Goal: Task Accomplishment & Management: Complete application form

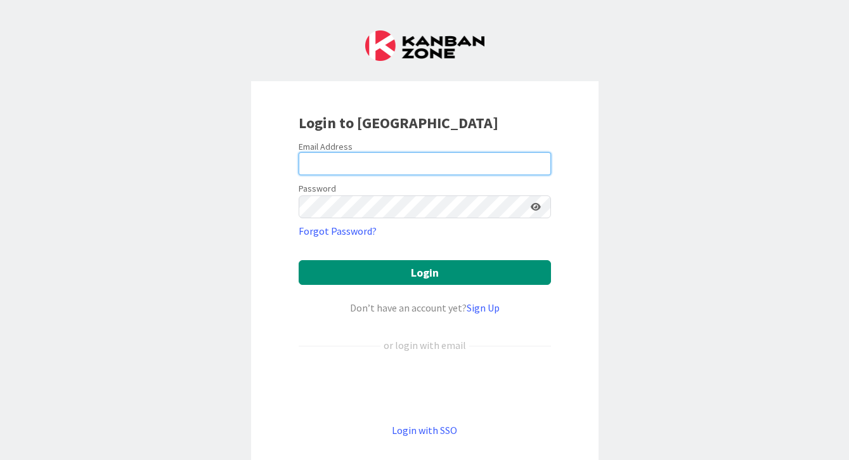
click at [367, 166] on input "email" at bounding box center [425, 163] width 252 height 23
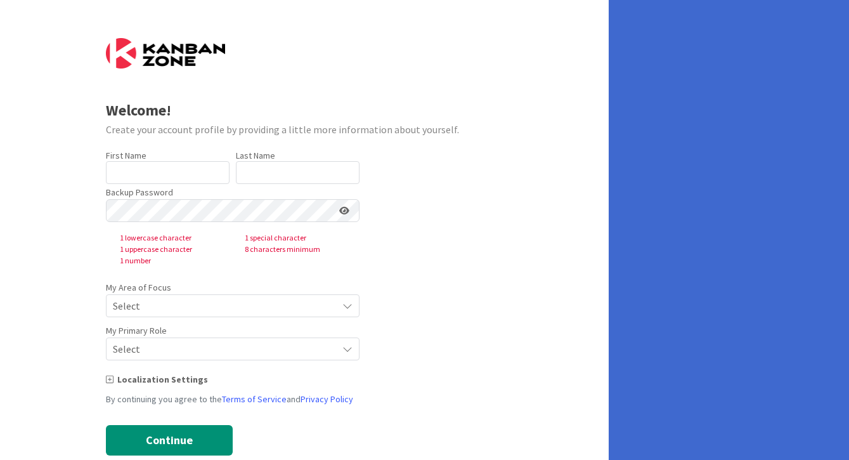
type input "[PERSON_NAME]"
type input "DICK"
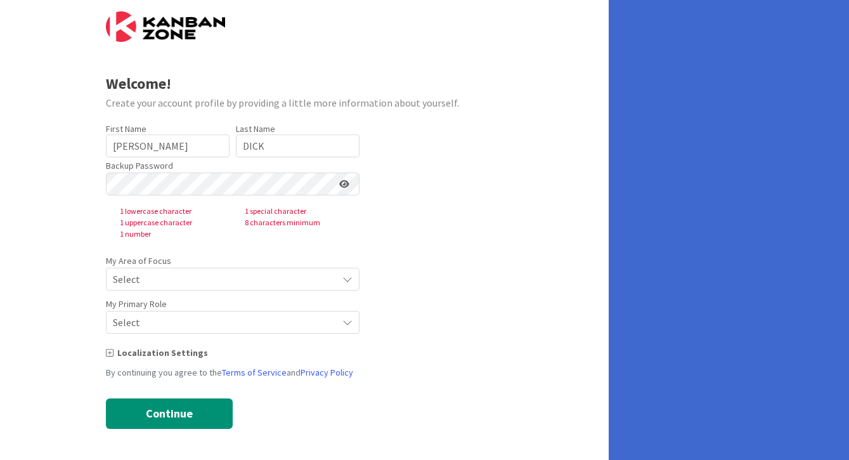
click at [348, 277] on icon at bounding box center [347, 279] width 10 height 10
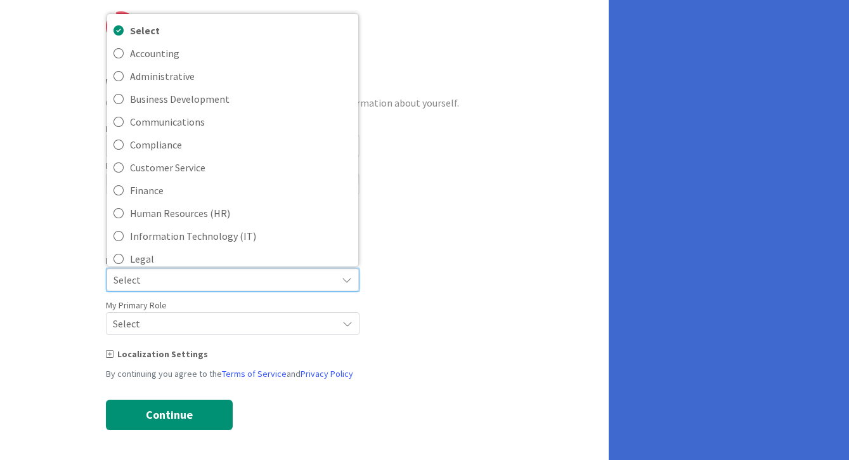
click at [448, 257] on form "Welcome! Create your account profile by providing a little more information abo…" at bounding box center [304, 220] width 397 height 418
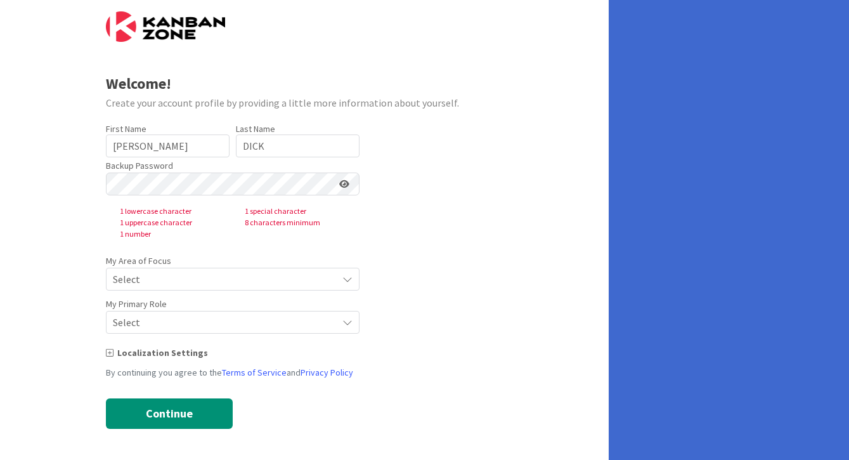
click at [176, 39] on img at bounding box center [165, 26] width 119 height 30
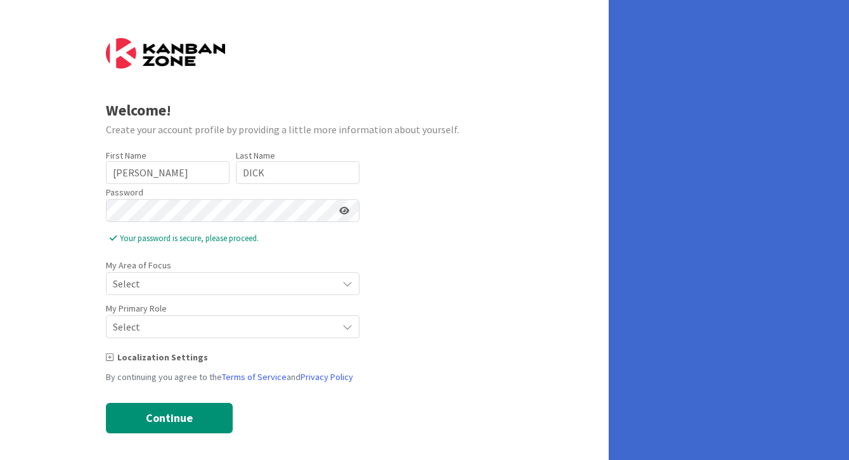
click at [176, 285] on span "Select" at bounding box center [222, 283] width 218 height 18
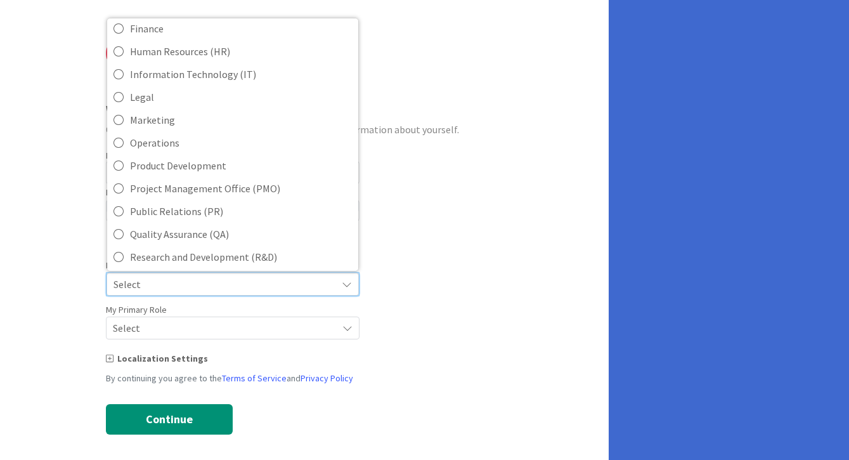
scroll to position [283, 0]
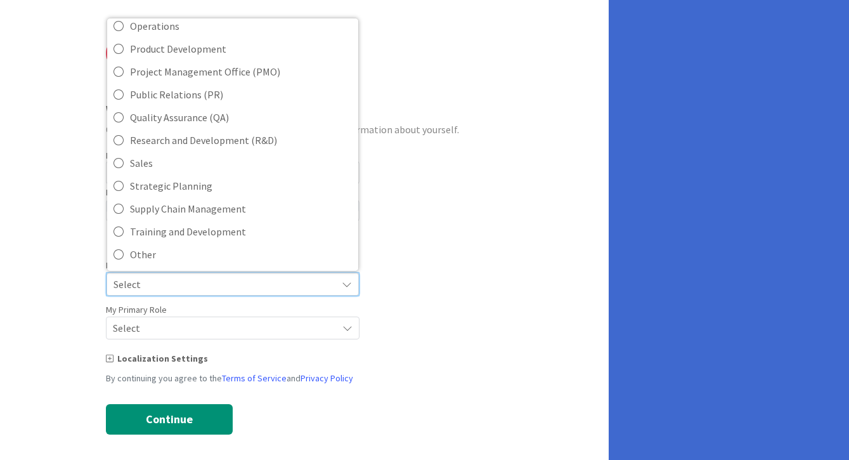
click at [427, 270] on form "Welcome! Create your account profile by providing a little more information abo…" at bounding box center [304, 236] width 397 height 396
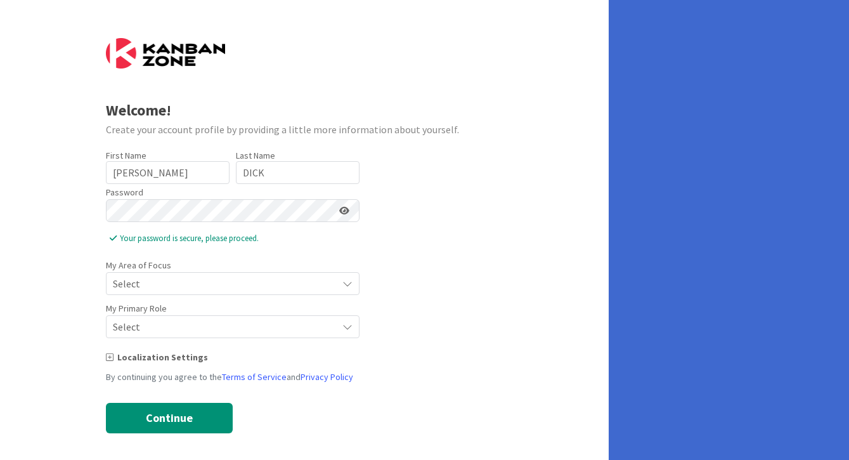
click at [320, 292] on span "Select" at bounding box center [222, 283] width 218 height 18
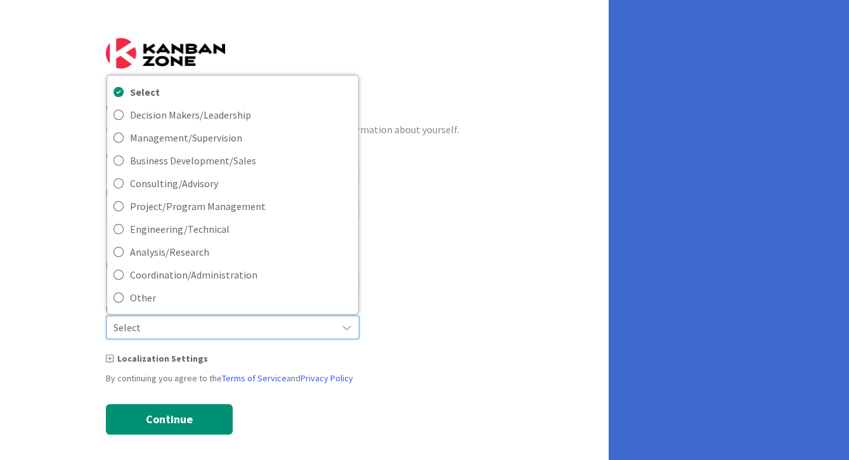
click at [486, 261] on form "Welcome! Create your account profile by providing a little more information abo…" at bounding box center [304, 236] width 397 height 396
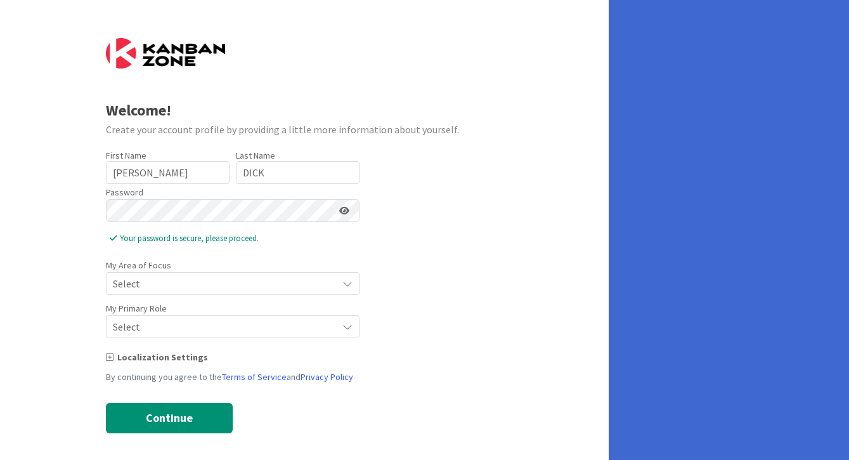
click at [342, 290] on div "Select" at bounding box center [233, 283] width 254 height 23
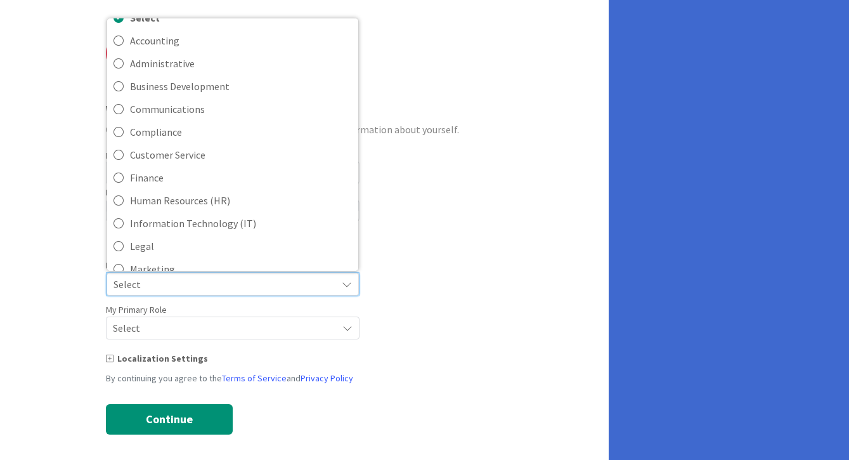
scroll to position [0, 0]
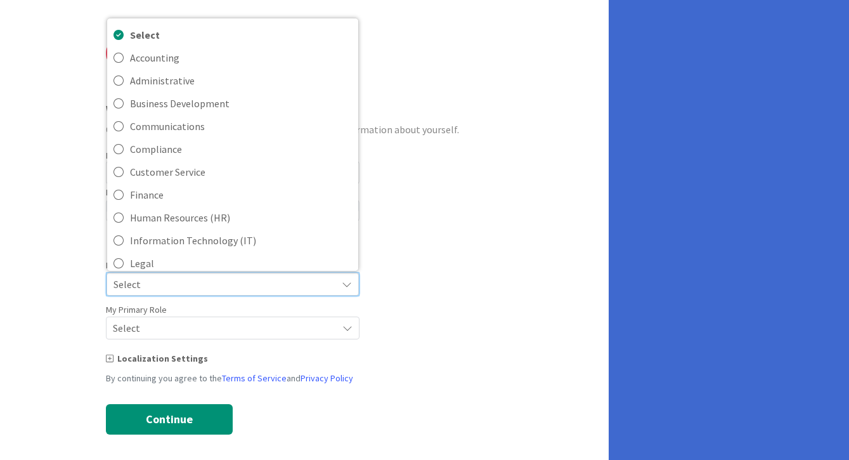
click at [498, 253] on form "Welcome! Create your account profile by providing a little more information abo…" at bounding box center [304, 236] width 397 height 396
